Goal: Information Seeking & Learning: Learn about a topic

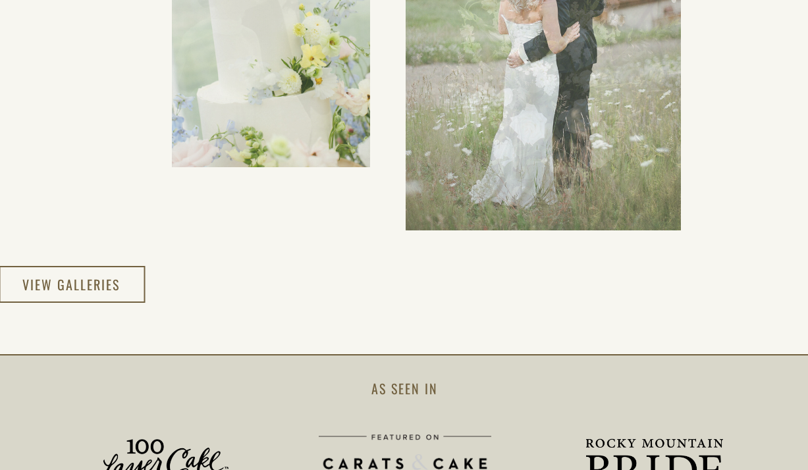
scroll to position [2382, 0]
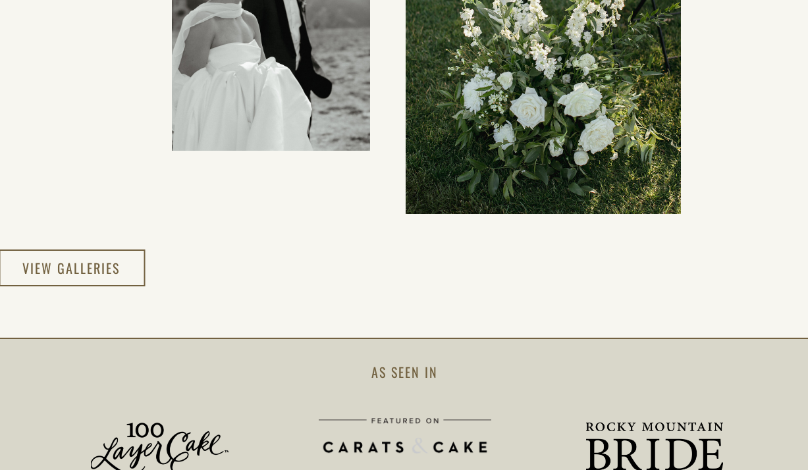
click at [123, 276] on div at bounding box center [72, 268] width 146 height 37
click at [84, 268] on h3 "view galleries" at bounding box center [71, 268] width 99 height 24
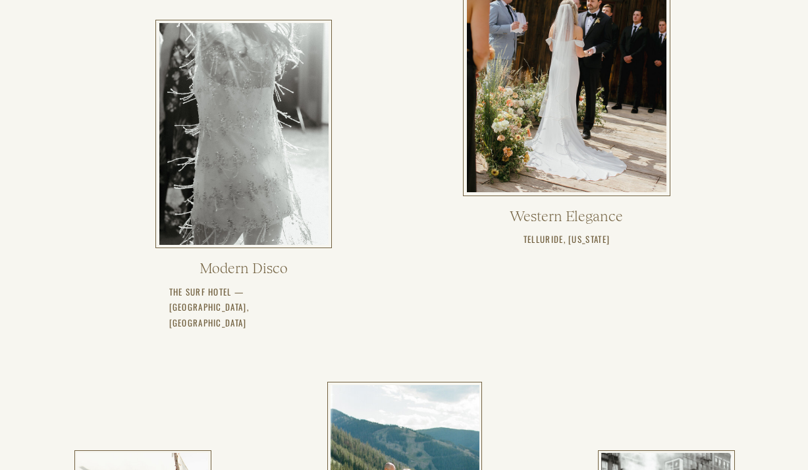
scroll to position [567, 0]
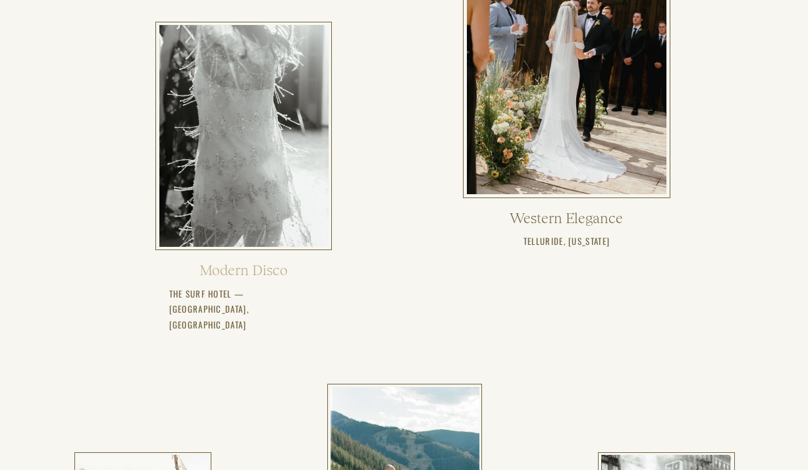
click at [230, 270] on h2 "Modern Disco" at bounding box center [244, 270] width 96 height 18
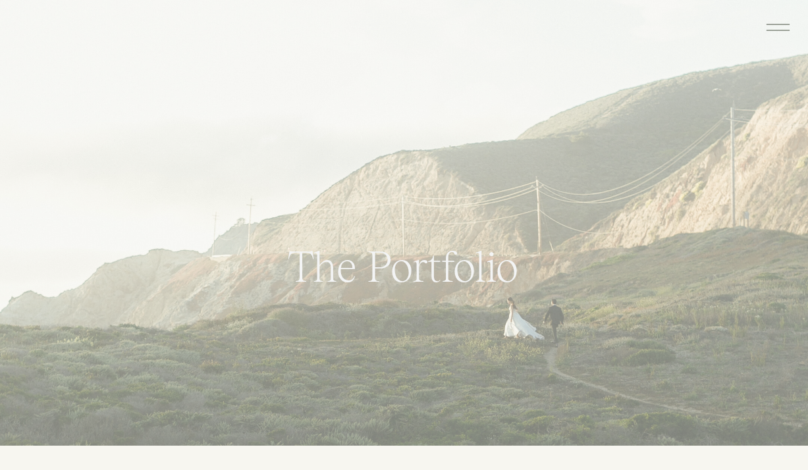
scroll to position [567, 0]
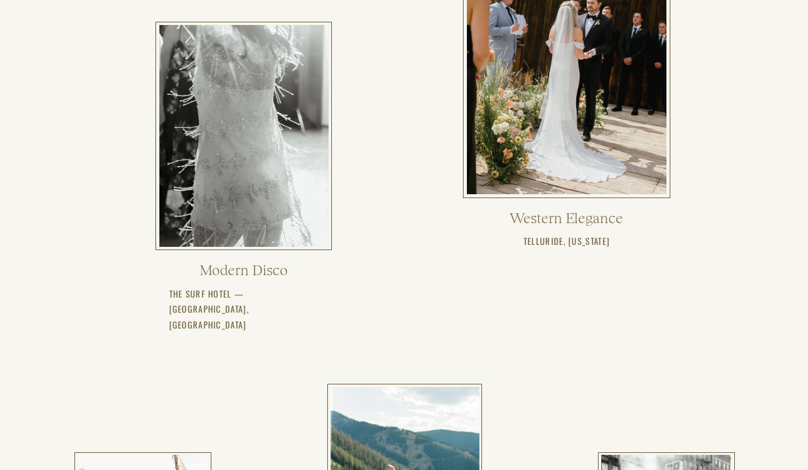
click at [230, 296] on h3 "The surf hotel — Buena Vista, CO" at bounding box center [244, 294] width 150 height 16
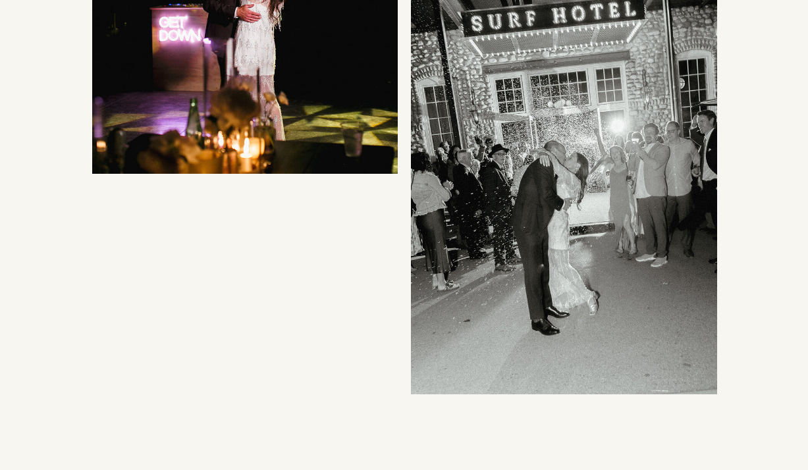
scroll to position [13908, 0]
